Goal: Task Accomplishment & Management: Complete application form

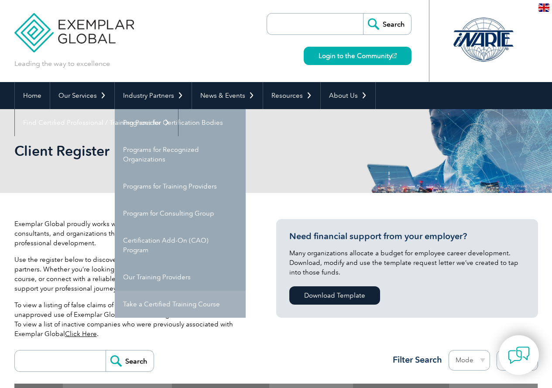
click at [174, 306] on link "Take a Certified Training Course" at bounding box center [180, 304] width 131 height 27
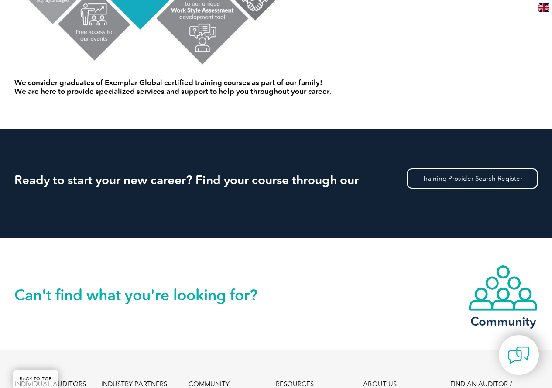
scroll to position [829, 0]
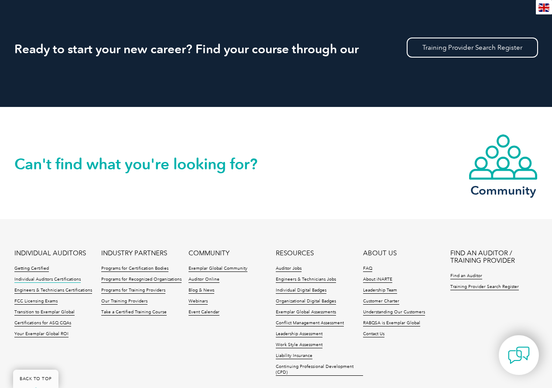
click at [35, 278] on link "Individual Auditors Certifications" at bounding box center [47, 280] width 66 height 6
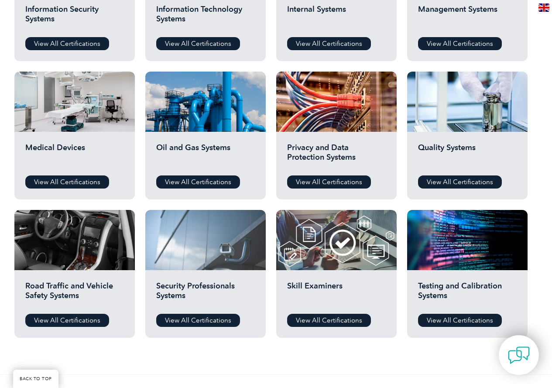
scroll to position [655, 0]
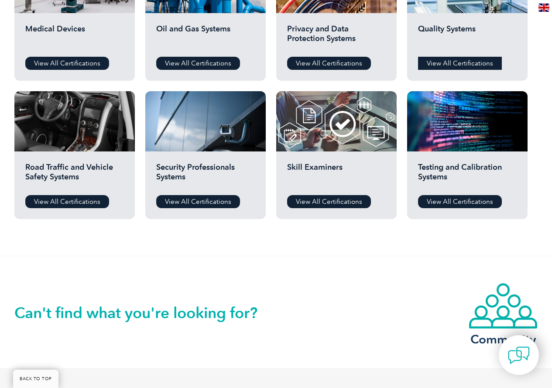
click at [446, 62] on link "View All Certifications" at bounding box center [460, 63] width 84 height 13
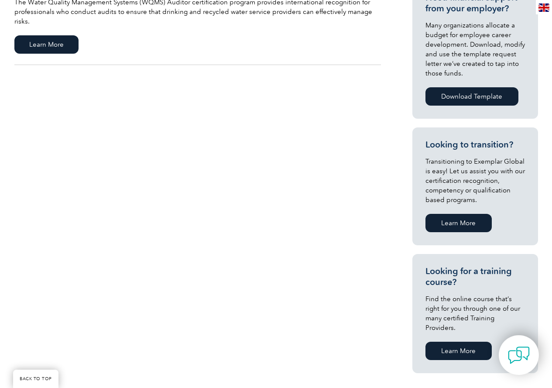
scroll to position [131, 0]
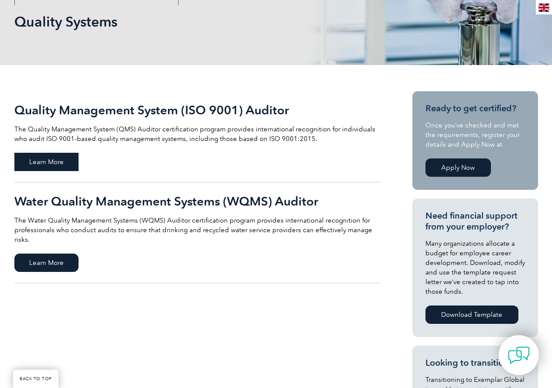
click at [47, 161] on span "Learn More" at bounding box center [46, 162] width 64 height 18
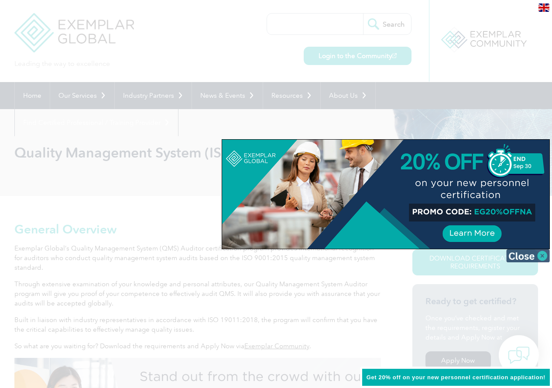
click at [525, 252] on img at bounding box center [528, 255] width 44 height 13
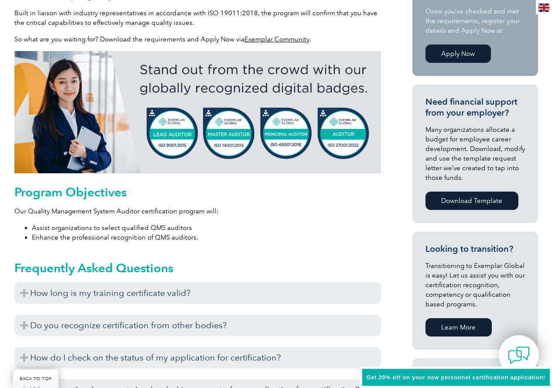
scroll to position [349, 0]
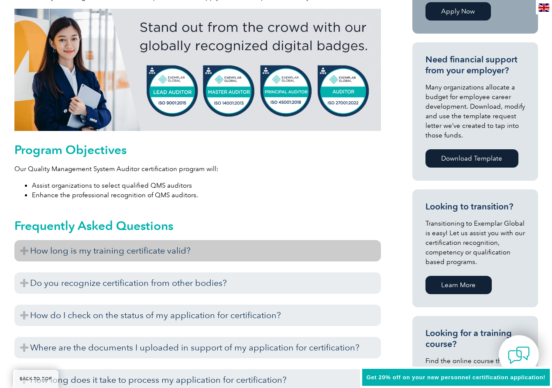
click at [158, 249] on h3 "How long is my training certificate valid?" at bounding box center [197, 250] width 367 height 21
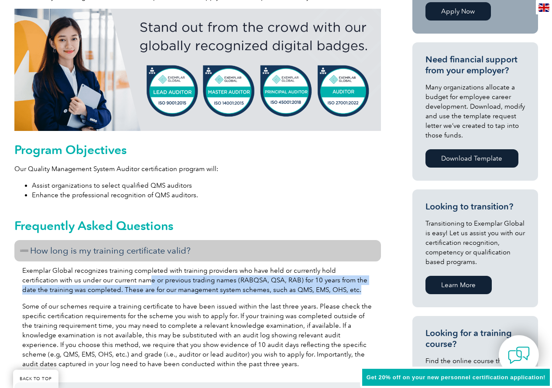
drag, startPoint x: 112, startPoint y: 284, endPoint x: 337, endPoint y: 290, distance: 225.7
click at [337, 290] on p "Exemplar Global recognizes training completed with training providers who have …" at bounding box center [197, 280] width 351 height 29
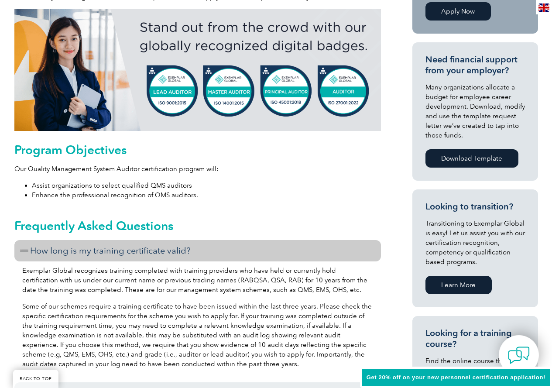
click at [304, 307] on p "Some of our schemes require a training certificate to have been issued within t…" at bounding box center [197, 335] width 351 height 67
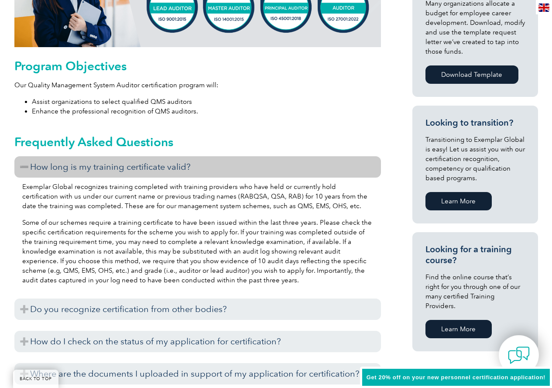
scroll to position [524, 0]
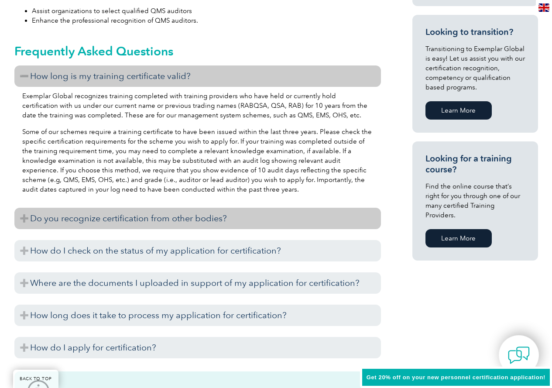
click at [106, 213] on h3 "Do you recognize certification from other bodies?" at bounding box center [197, 218] width 367 height 21
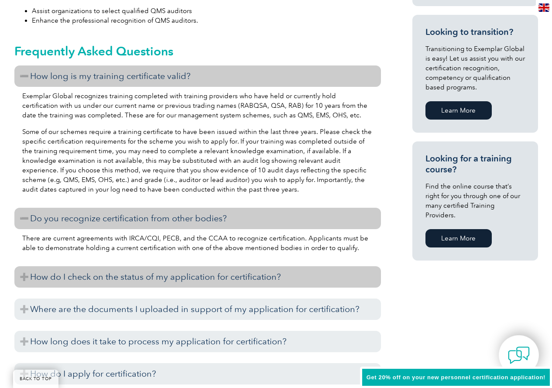
click at [227, 280] on h3 "How do I check on the status of my application for certification?" at bounding box center [197, 276] width 367 height 21
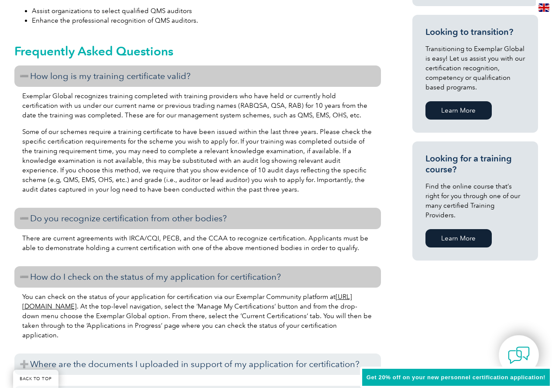
scroll to position [611, 0]
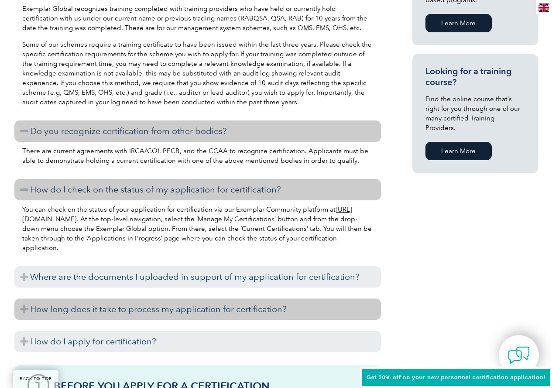
click at [206, 312] on h3 "How long does it take to process my application for certification?" at bounding box center [197, 308] width 367 height 21
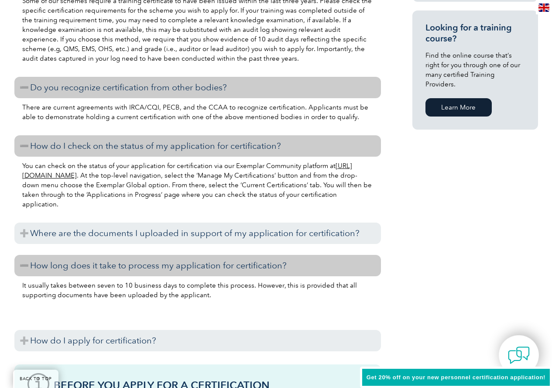
scroll to position [829, 0]
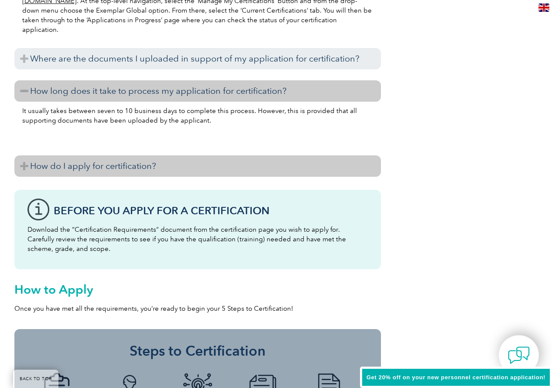
click at [138, 168] on h3 "How do I apply for certification?" at bounding box center [197, 165] width 367 height 21
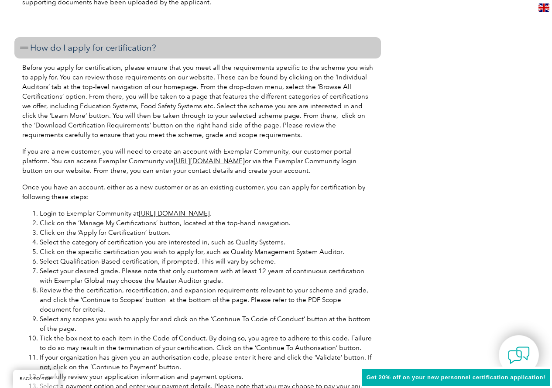
scroll to position [960, 0]
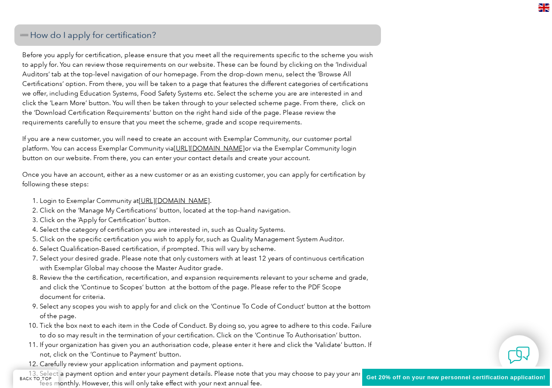
click at [144, 331] on li "Tick the box next to each item in the Code of Conduct. By doing so, you agree t…" at bounding box center [206, 330] width 333 height 19
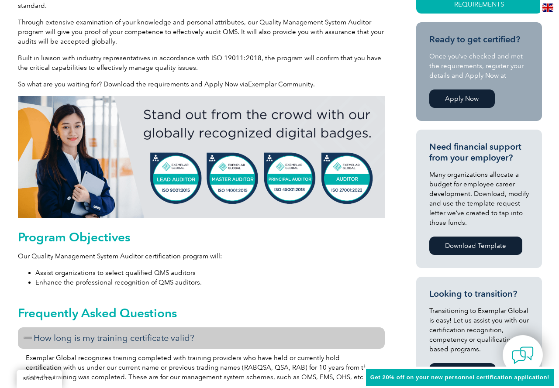
scroll to position [131, 0]
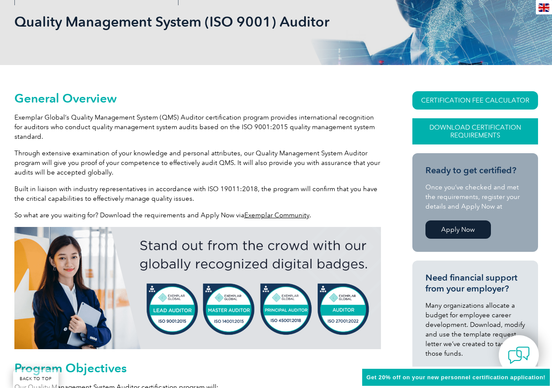
click at [465, 135] on link "Download Certification Requirements" at bounding box center [475, 131] width 126 height 26
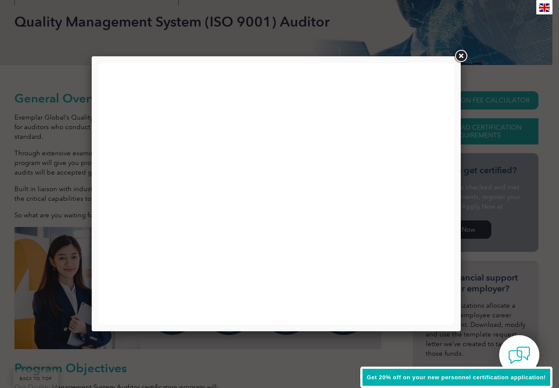
scroll to position [0, 0]
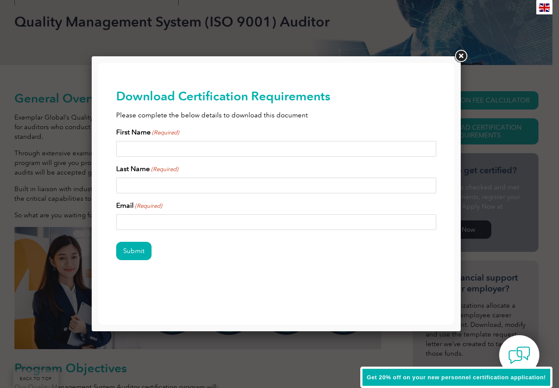
click at [176, 146] on input "First Name (Required)" at bounding box center [276, 149] width 320 height 16
type input "Nabeela"
type input "Shahid"
type input "nabeela.a.mirza@gmail.com"
click at [116, 242] on input "Submit" at bounding box center [133, 251] width 35 height 18
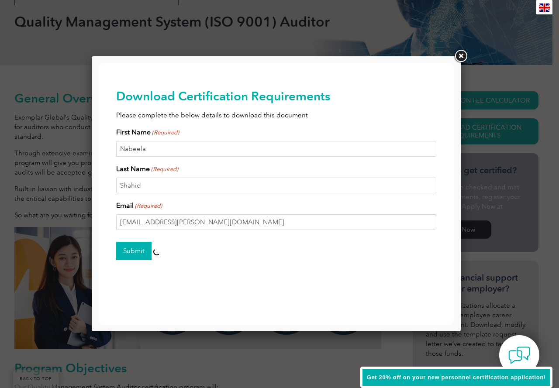
click at [130, 251] on input "Submit" at bounding box center [133, 251] width 35 height 18
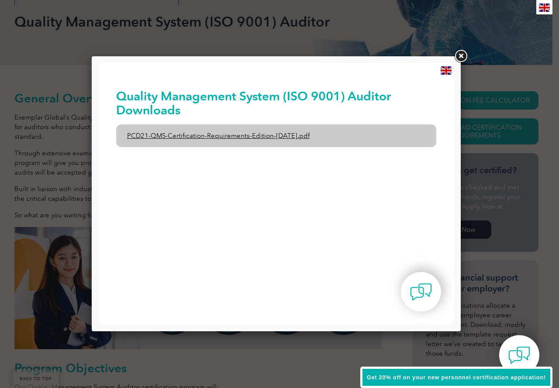
click at [210, 136] on link "PCD21-QMS-Certification-Requirements-Edition-2-April-2022.pdf" at bounding box center [276, 135] width 320 height 23
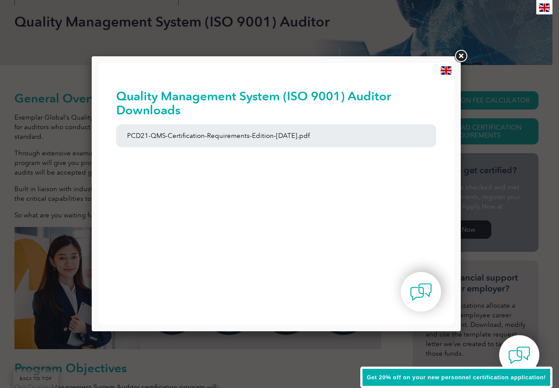
click at [463, 56] on link at bounding box center [461, 56] width 16 height 16
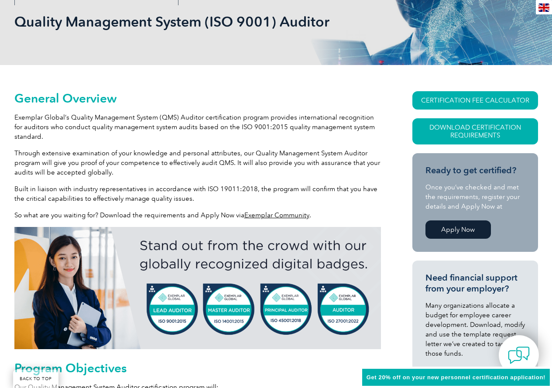
click at [446, 100] on link "CERTIFICATION FEE CALCULATOR" at bounding box center [475, 100] width 126 height 18
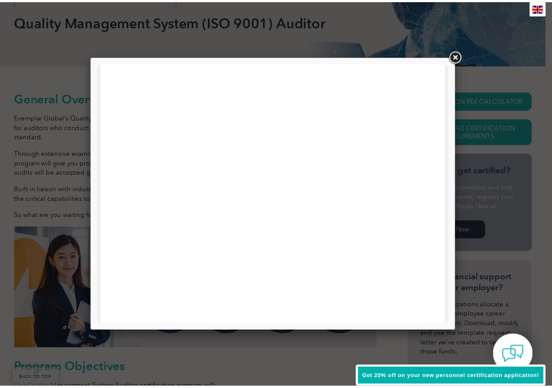
scroll to position [349, 0]
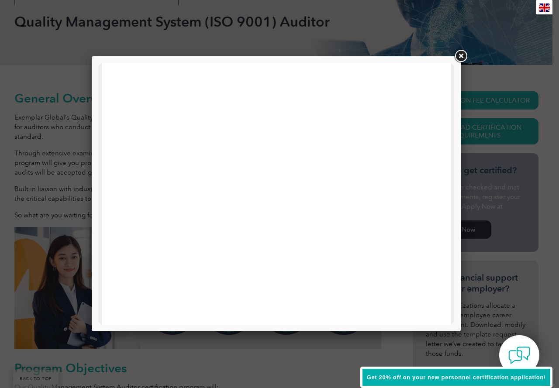
click at [457, 52] on link at bounding box center [461, 56] width 16 height 16
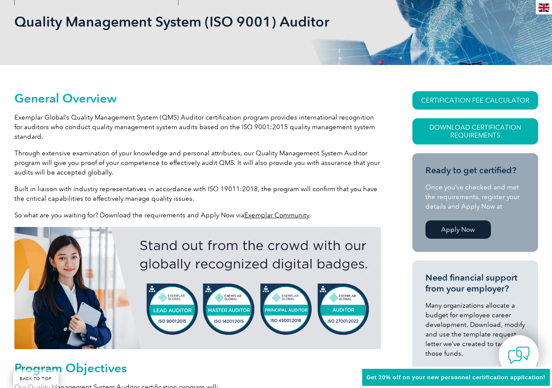
click at [287, 171] on p "Through extensive examination of your knowledge and personal attributes, our Qu…" at bounding box center [197, 162] width 367 height 29
click at [463, 226] on link "Apply Now" at bounding box center [457, 229] width 65 height 18
click at [226, 151] on p "Through extensive examination of your knowledge and personal attributes, our Qu…" at bounding box center [197, 162] width 367 height 29
